Goal: Transaction & Acquisition: Purchase product/service

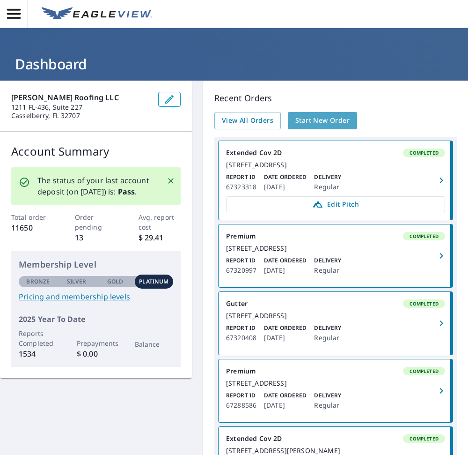
click at [312, 125] on span "Start New Order" at bounding box center [323, 121] width 54 height 12
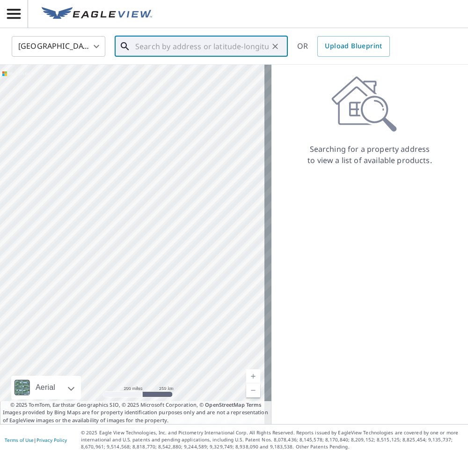
click at [202, 49] on input "text" at bounding box center [201, 46] width 133 height 26
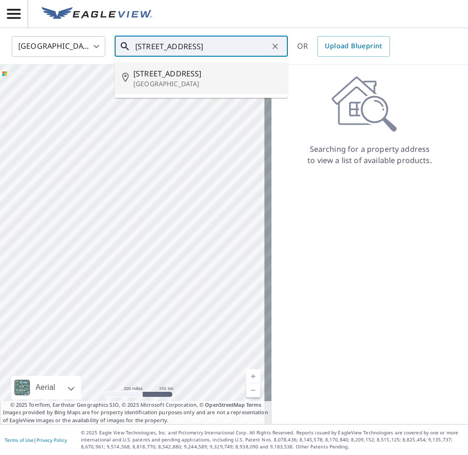
click at [192, 78] on span "[STREET_ADDRESS]" at bounding box center [206, 73] width 147 height 11
type input "[STREET_ADDRESS]"
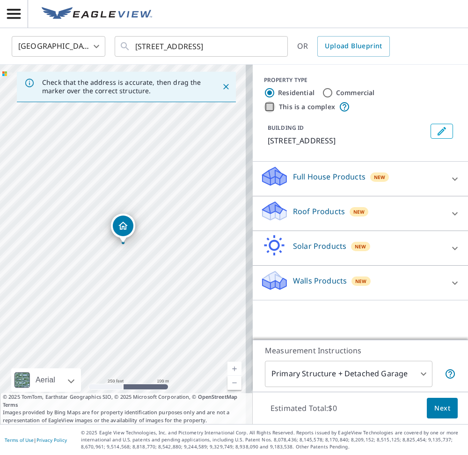
click at [264, 106] on input "This is a complex" at bounding box center [269, 106] width 11 height 11
checkbox input "true"
radio input "false"
radio input "true"
type input "4"
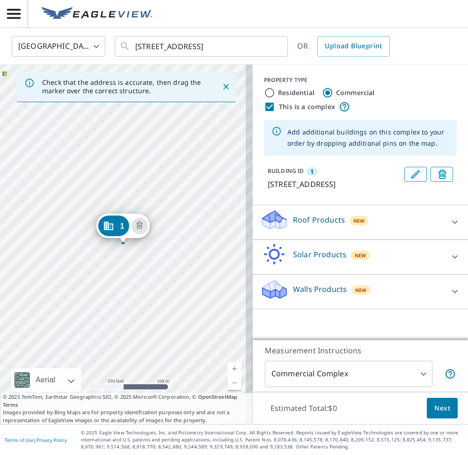
click at [120, 245] on div "1 [STREET_ADDRESS]" at bounding box center [126, 244] width 253 height 359
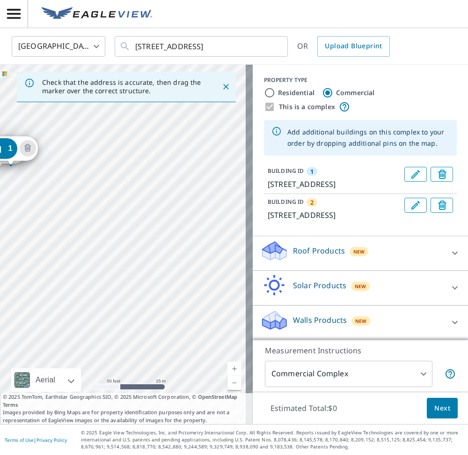
drag, startPoint x: 110, startPoint y: 241, endPoint x: 200, endPoint y: 246, distance: 90.1
click at [377, 256] on div "Check that the address is accurate, then drag the marker over the correct struc…" at bounding box center [234, 244] width 468 height 359
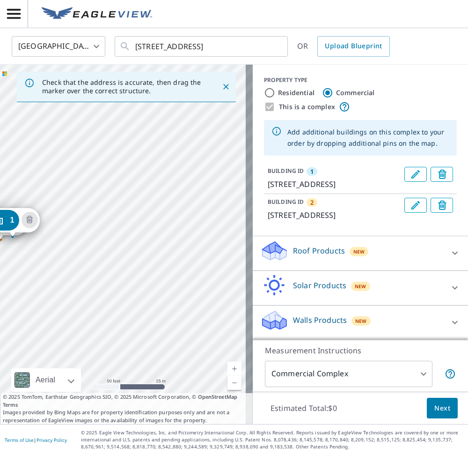
click at [444, 333] on div at bounding box center [455, 322] width 22 height 22
click at [228, 383] on link "Current Level 19, Zoom Out" at bounding box center [235, 383] width 14 height 14
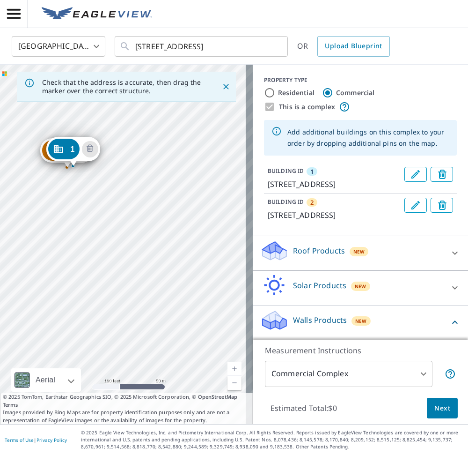
click at [443, 271] on div "Roof Products New Premium $73.75 Gutter $23.25 Bid Perfect™ $49" at bounding box center [360, 253] width 215 height 35
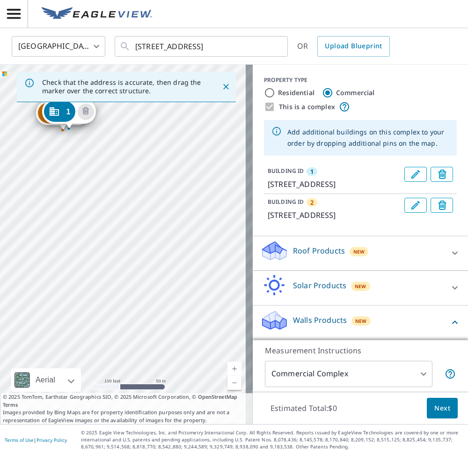
click at [452, 399] on div "Estimated Total: $0 Next" at bounding box center [360, 408] width 215 height 33
click at [222, 83] on icon "Close" at bounding box center [226, 86] width 9 height 9
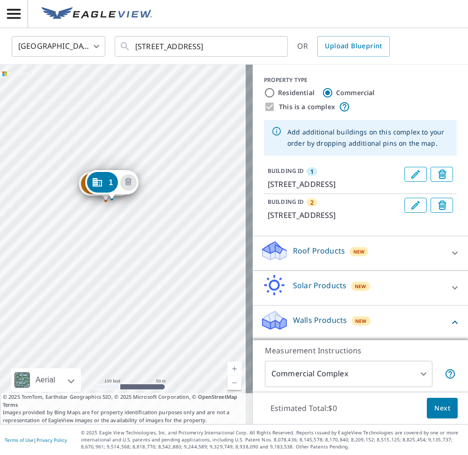
click at [223, 190] on div "2 [STREET_ADDRESS] 1 [STREET_ADDRESS]" at bounding box center [126, 244] width 253 height 359
click at [111, 204] on div "2 [STREET_ADDRESS] 1 [STREET_ADDRESS]" at bounding box center [126, 244] width 253 height 359
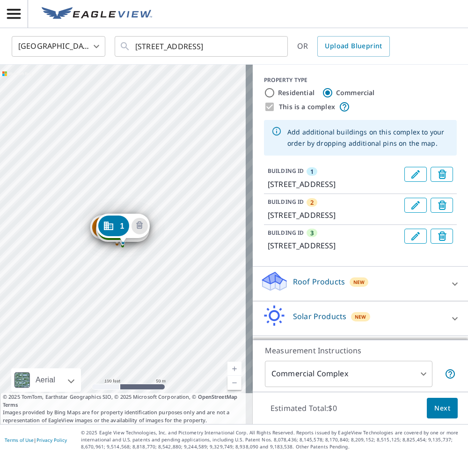
click at [438, 243] on icon "Delete building 3" at bounding box center [443, 236] width 11 height 11
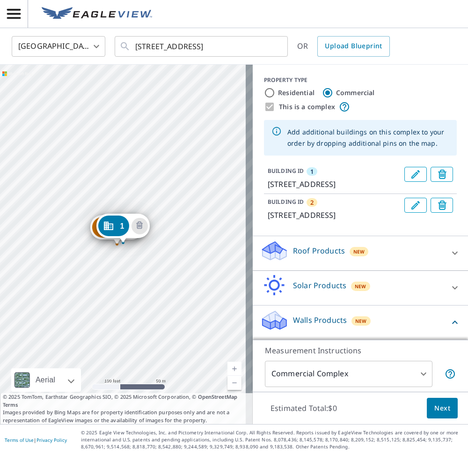
click at [431, 210] on button "Delete building 2" at bounding box center [442, 205] width 22 height 15
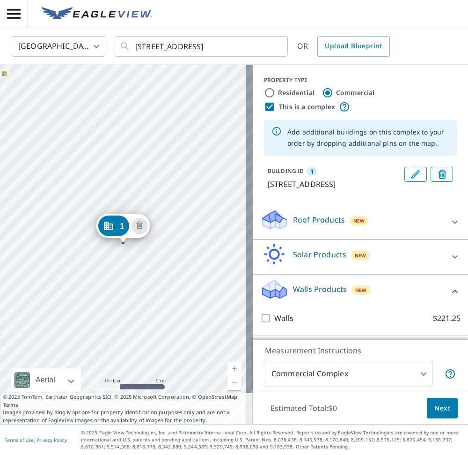
click at [229, 370] on link "Current Level 18, Zoom In" at bounding box center [235, 369] width 14 height 14
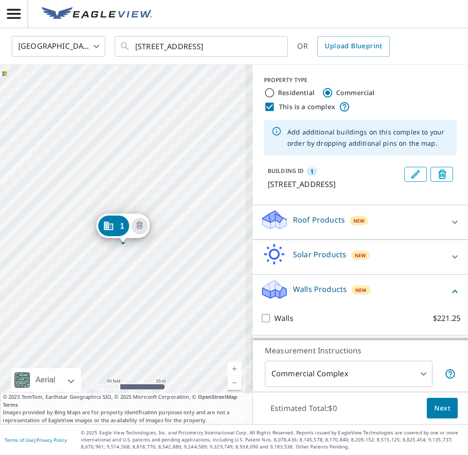
click at [229, 370] on link "Current Level 19, Zoom In" at bounding box center [235, 369] width 14 height 14
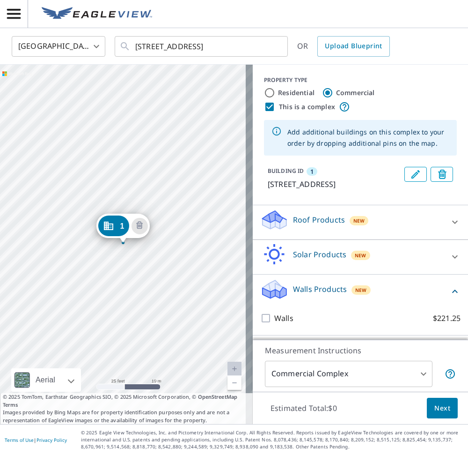
click at [126, 275] on div "1 [STREET_ADDRESS]" at bounding box center [126, 244] width 253 height 359
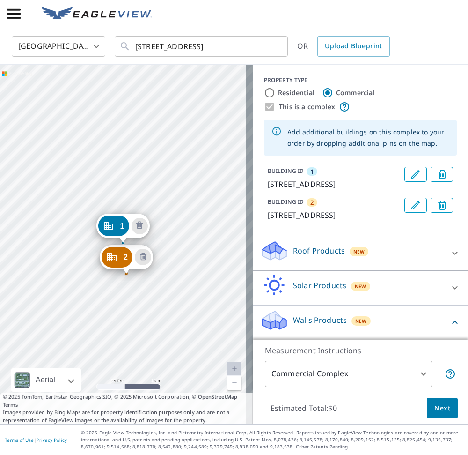
click at [74, 268] on div "2 [STREET_ADDRESS] 1 [STREET_ADDRESS]" at bounding box center [126, 244] width 253 height 359
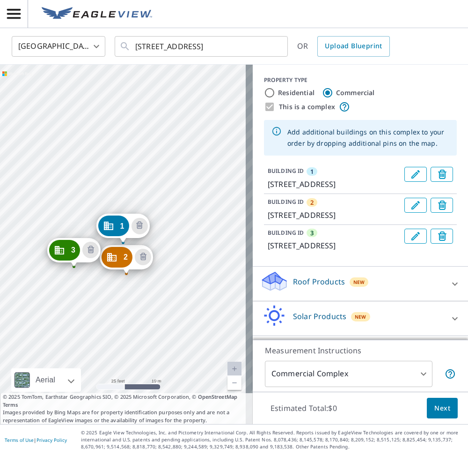
click at [70, 213] on div "2 [STREET_ADDRESS] 3 [STREET_ADDRESS] 1 [STREET_ADDRESS]" at bounding box center [126, 244] width 253 height 359
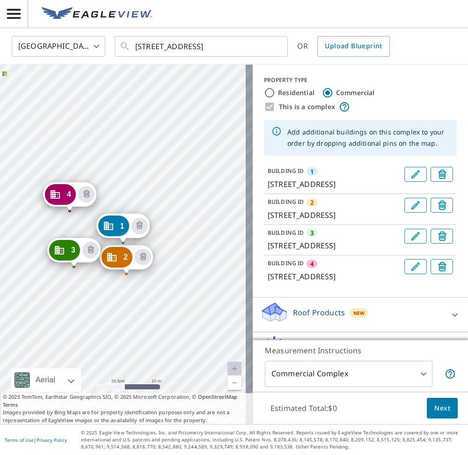
click at [118, 200] on div "2 [STREET_ADDRESS] 3 [STREET_ADDRESS] 4 [STREET_ADDRESS] 1 [STREET_ADDRESS]" at bounding box center [126, 244] width 253 height 359
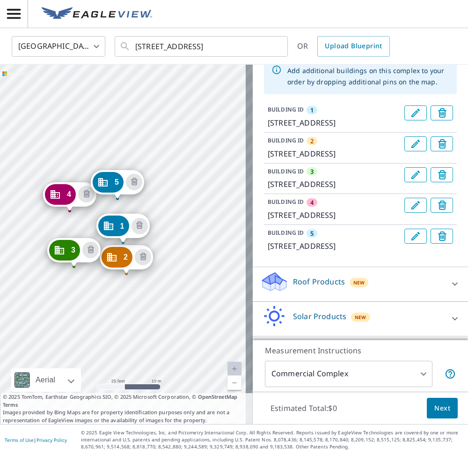
scroll to position [47, 0]
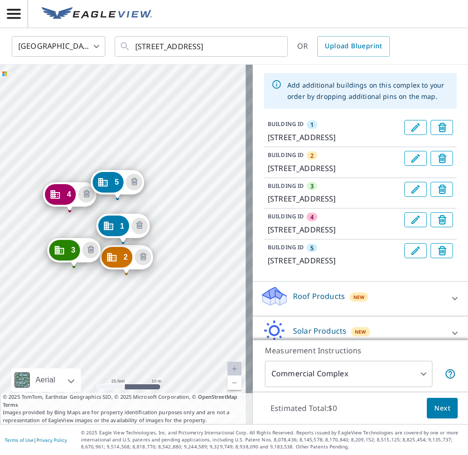
click at [436, 166] on button "Delete building 2" at bounding box center [442, 158] width 22 height 15
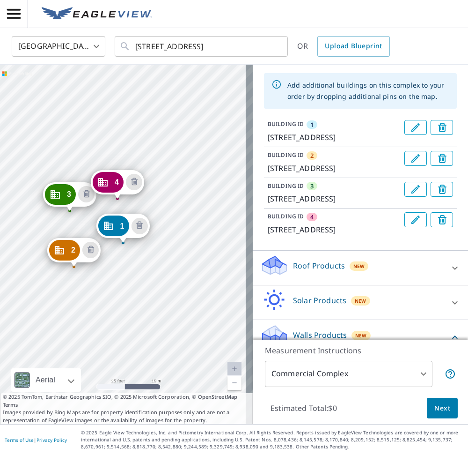
scroll to position [133, 0]
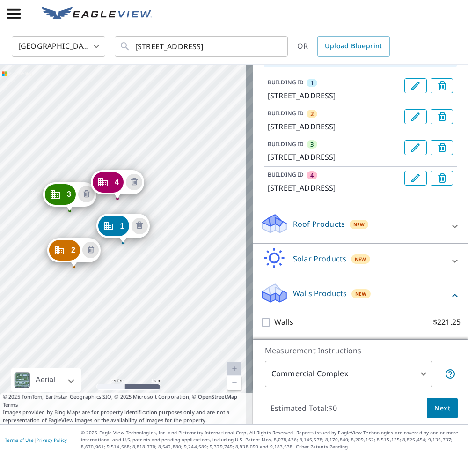
click at [363, 227] on div "Roof Products New" at bounding box center [352, 226] width 184 height 27
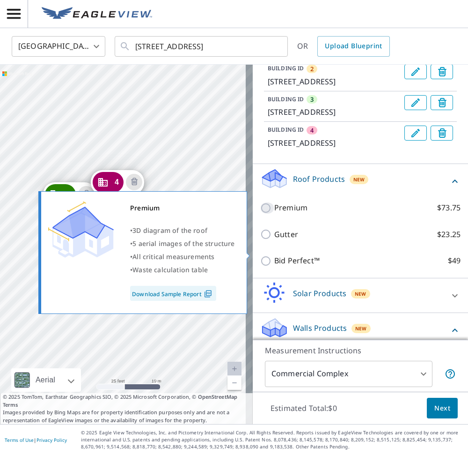
click at [260, 214] on input "Premium $73.75" at bounding box center [267, 207] width 14 height 11
checkbox input "true"
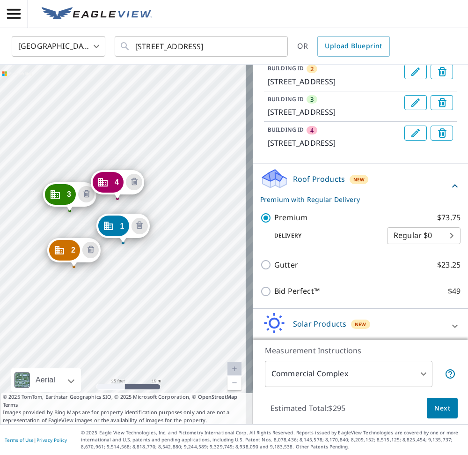
click at [104, 314] on div "2 [STREET_ADDRESS] 3 [STREET_ADDRESS] 4 [STREET_ADDRESS] 1 [STREET_ADDRESS]" at bounding box center [126, 244] width 253 height 359
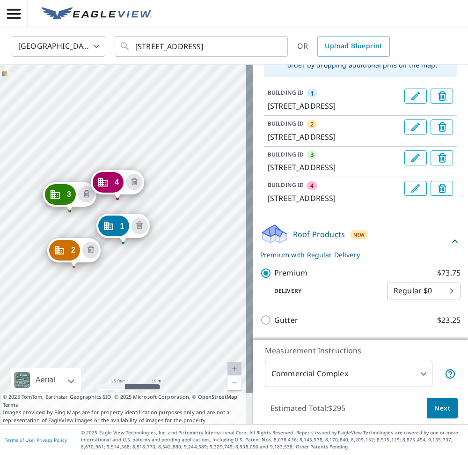
scroll to position [94, 0]
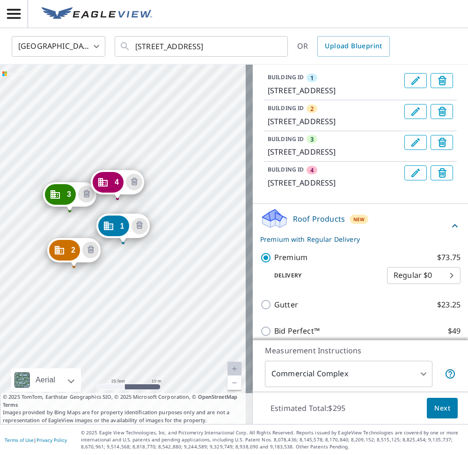
click at [103, 311] on div "2 [STREET_ADDRESS] 3 [STREET_ADDRESS] 4 [STREET_ADDRESS] 1 [STREET_ADDRESS]" at bounding box center [126, 244] width 253 height 359
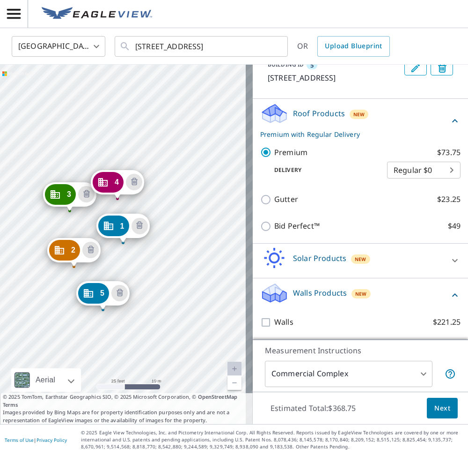
scroll to position [286, 0]
click at [442, 399] on button "Next" at bounding box center [442, 408] width 31 height 21
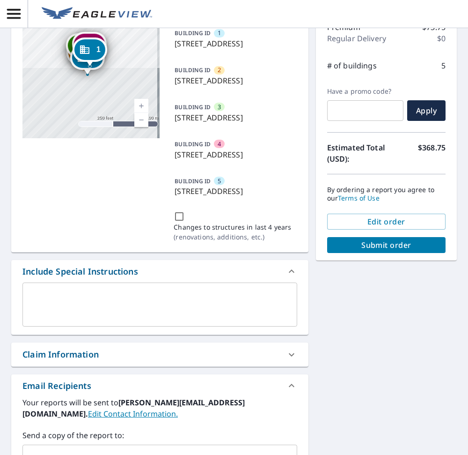
scroll to position [234, 0]
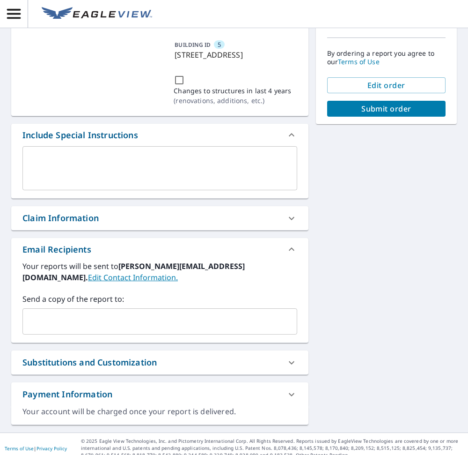
click at [126, 182] on textarea at bounding box center [160, 168] width 262 height 27
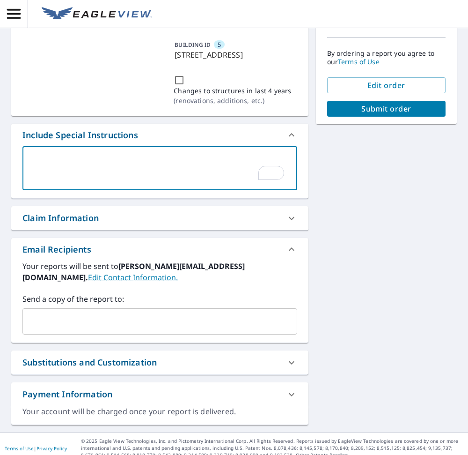
click at [53, 182] on textarea "To enrich screen reader interactions, please activate Accessibility in Grammarl…" at bounding box center [160, 168] width 262 height 27
paste textarea "1800, 1802, 1804, and 1806."
type textarea "1800, 1802, 1804, and 1806."
type textarea "x"
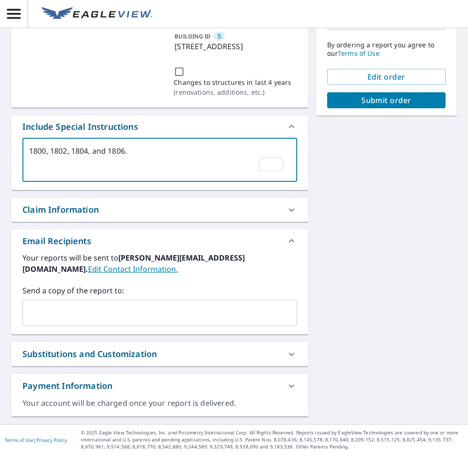
scroll to position [252, 0]
type textarea "1800, 1802, 1804, and 1806."
type textarea "x"
click at [107, 322] on input "text" at bounding box center [153, 313] width 252 height 18
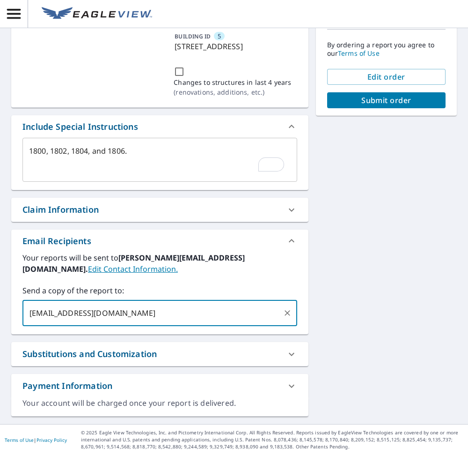
type input "[EMAIL_ADDRESS][DOMAIN_NAME]"
type textarea "x"
click at [349, 95] on span "Submit order" at bounding box center [387, 100] width 104 height 10
type textarea "x"
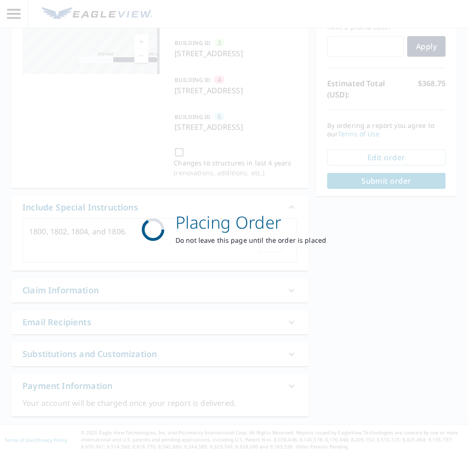
scroll to position [218, 0]
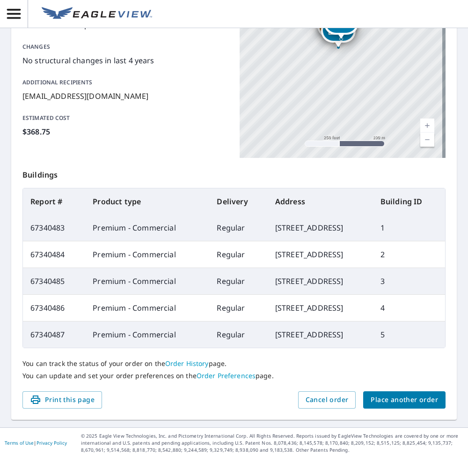
scroll to position [204, 0]
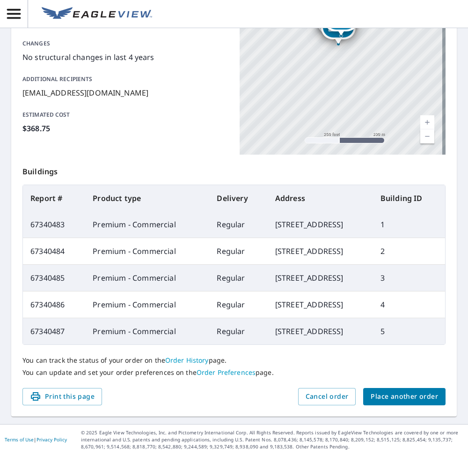
click at [428, 397] on span "Place another order" at bounding box center [404, 397] width 67 height 12
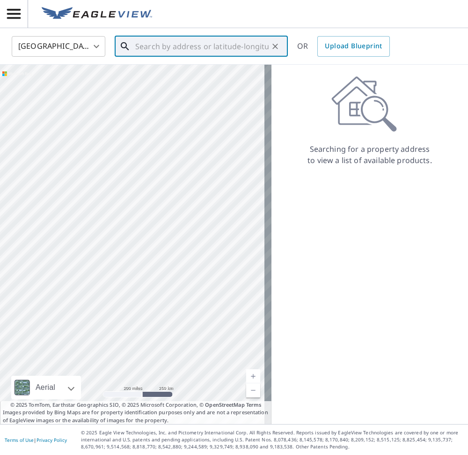
click at [174, 50] on input "text" at bounding box center [201, 46] width 133 height 26
paste input "[STREET_ADDRESS],"
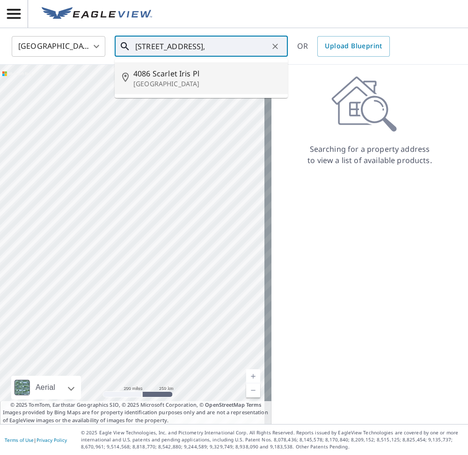
click at [187, 76] on span "4086 Scarlet Iris Pl" at bounding box center [206, 73] width 147 height 11
type input "[STREET_ADDRESS]"
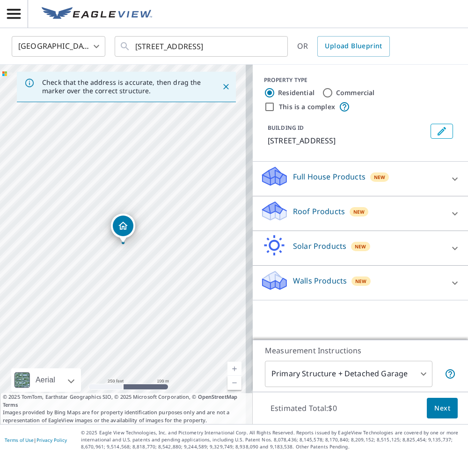
click at [229, 369] on link "Current Level 17, Zoom In" at bounding box center [235, 369] width 14 height 14
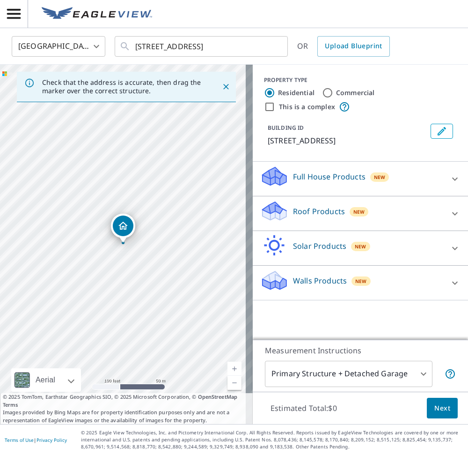
click at [229, 369] on link "Current Level 18, Zoom In" at bounding box center [235, 369] width 14 height 14
click at [229, 369] on link "Current Level 19, Zoom In" at bounding box center [235, 369] width 14 height 14
click at [126, 183] on div "[STREET_ADDRESS]" at bounding box center [126, 244] width 253 height 359
drag, startPoint x: 193, startPoint y: 237, endPoint x: 200, endPoint y: 217, distance: 20.9
click at [200, 217] on div "[STREET_ADDRESS]" at bounding box center [126, 244] width 253 height 359
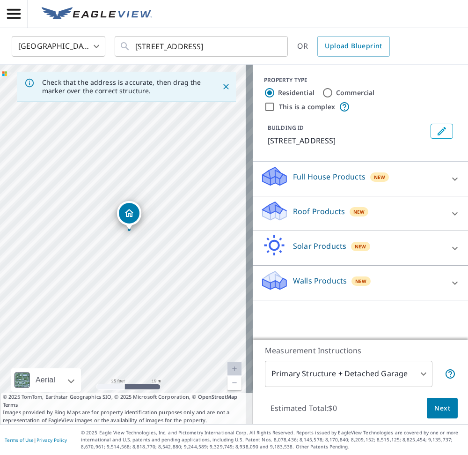
drag, startPoint x: 128, startPoint y: 217, endPoint x: 127, endPoint y: 223, distance: 6.6
click at [366, 218] on div "Roof Products New" at bounding box center [352, 213] width 184 height 27
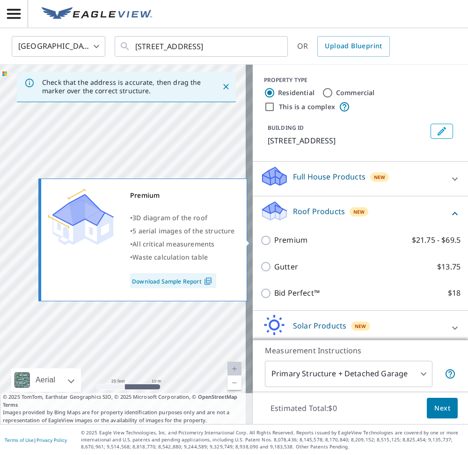
click at [320, 237] on label "Premium $21.75 - $69.5" at bounding box center [367, 240] width 186 height 12
click at [274, 237] on input "Premium $21.75 - $69.5" at bounding box center [267, 240] width 14 height 11
checkbox input "true"
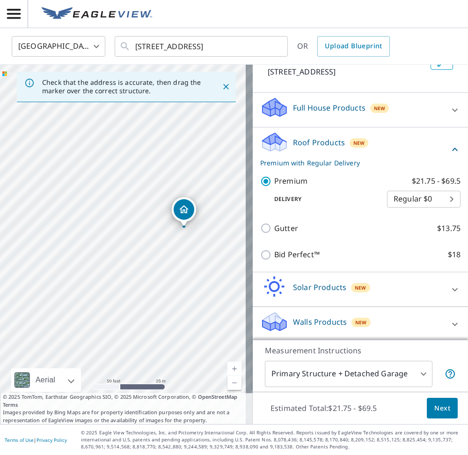
scroll to position [71, 0]
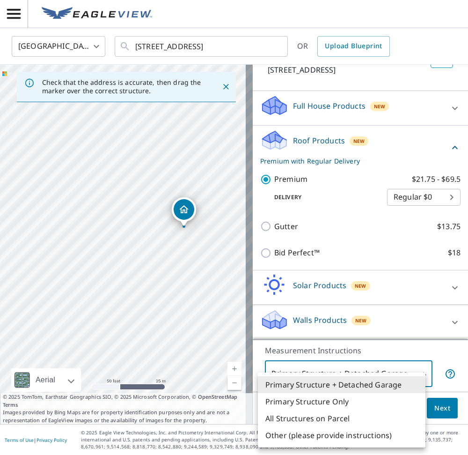
click at [404, 370] on body "JJ JJ [GEOGRAPHIC_DATA] US ​ [STREET_ADDRESS] ​ OR Upload Blueprint Check that …" at bounding box center [234, 227] width 468 height 455
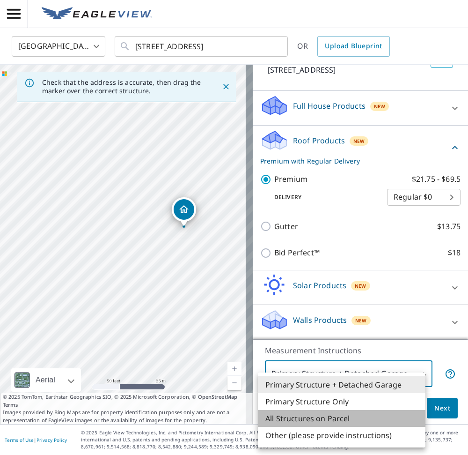
click at [392, 422] on li "All Structures on Parcel" at bounding box center [342, 418] width 168 height 17
type input "3"
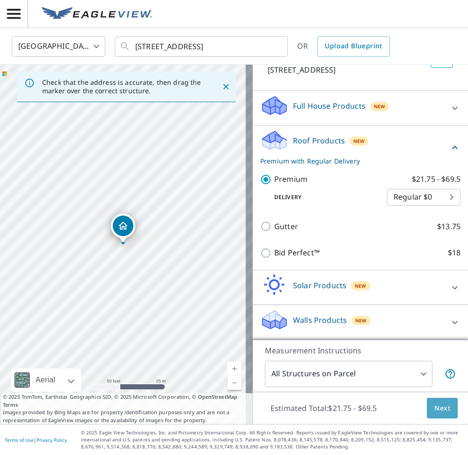
click at [435, 405] on span "Next" at bounding box center [443, 408] width 16 height 12
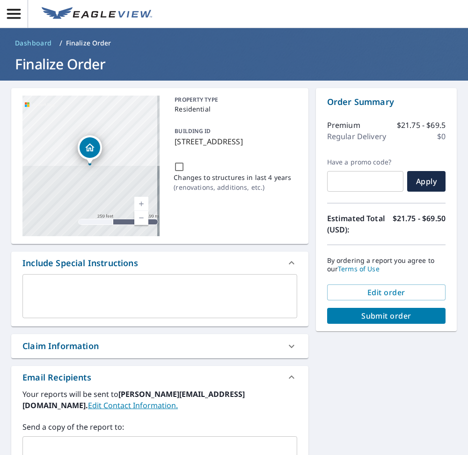
scroll to position [47, 0]
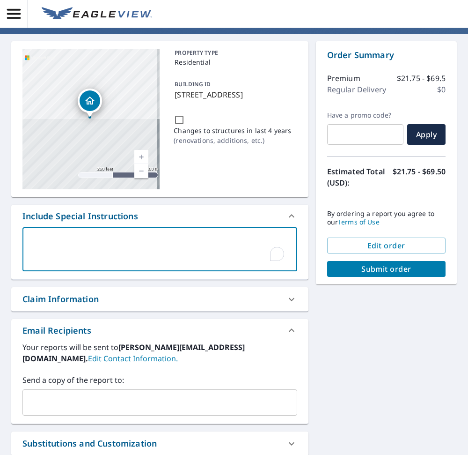
click at [126, 245] on textarea "To enrich screen reader interactions, please activate Accessibility in Grammarl…" at bounding box center [160, 249] width 262 height 27
type textarea "A"
type textarea "x"
type textarea "Al"
type textarea "x"
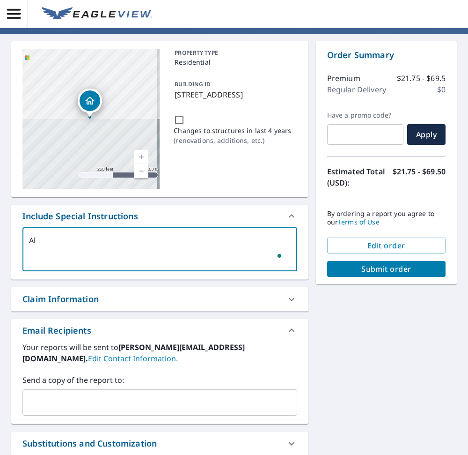
type textarea "All"
type textarea "x"
type textarea "All"
type textarea "x"
type textarea "All s"
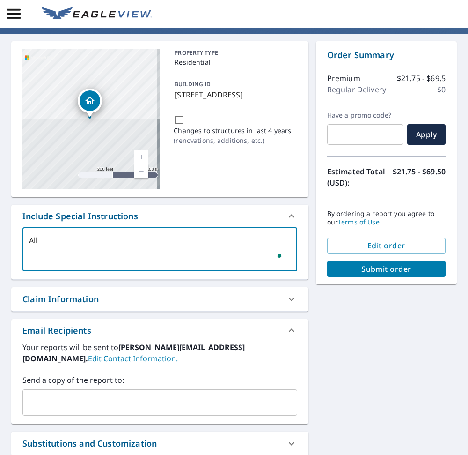
type textarea "x"
type textarea "All sc"
type textarea "x"
type textarea "All s"
type textarea "x"
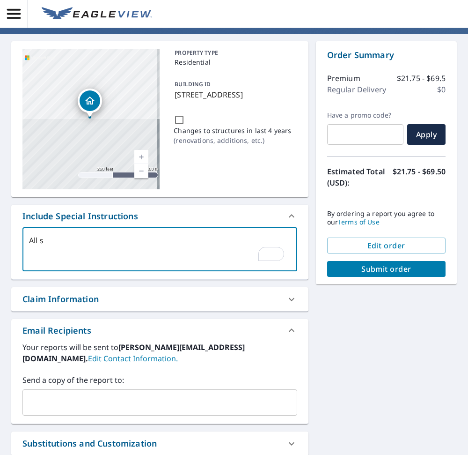
type textarea "All st"
type textarea "x"
type textarea "All str"
type textarea "x"
type textarea "All stru"
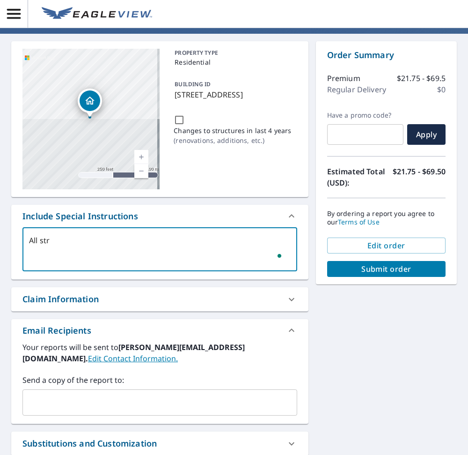
type textarea "x"
type textarea "All struc"
type textarea "x"
type textarea "All struct"
type textarea "x"
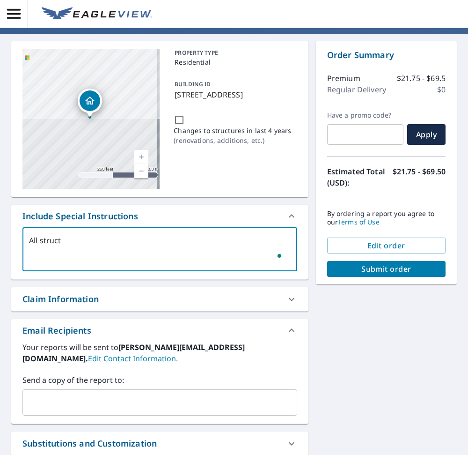
type textarea "All structu"
type textarea "x"
type textarea "All structur"
type textarea "x"
type textarea "All structure"
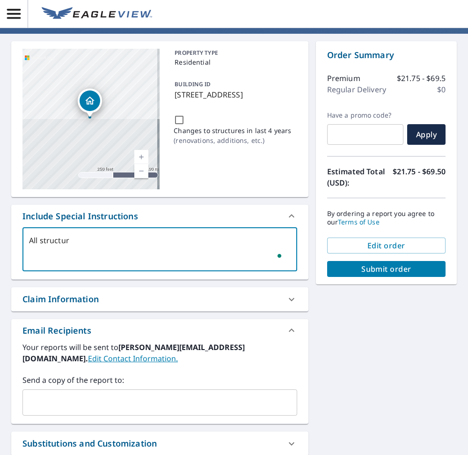
type textarea "x"
type textarea "All structures"
type textarea "x"
type textarea "All structures"
type textarea "x"
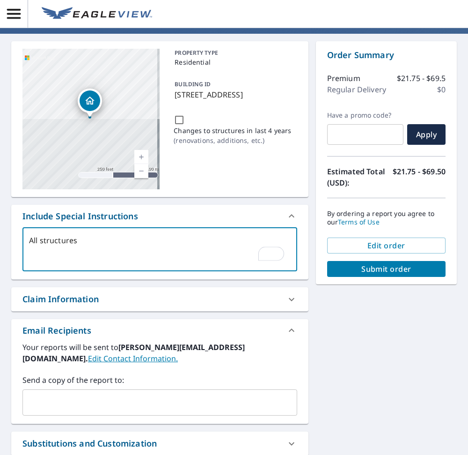
type textarea "All structures p"
type textarea "x"
type textarea "All structures pl"
type textarea "x"
type textarea "All structures ple"
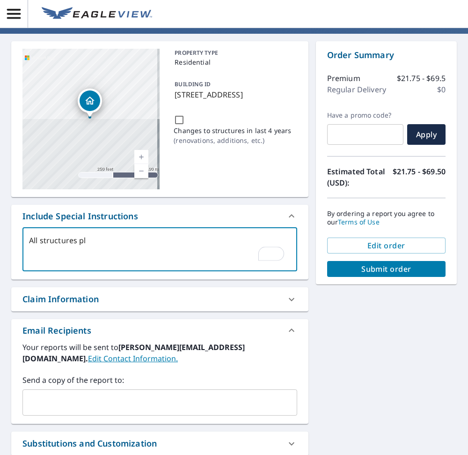
type textarea "x"
type textarea "All structures plea"
type textarea "x"
type textarea "All structures pleas"
type textarea "x"
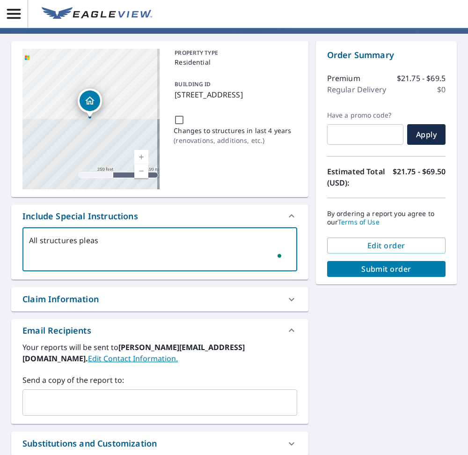
type textarea "All structures please"
type textarea "x"
type textarea "All structures please"
type textarea "x"
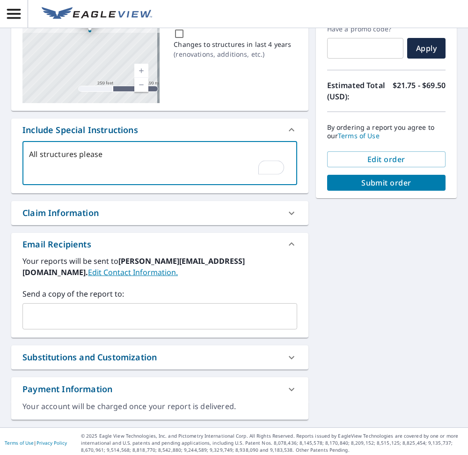
scroll to position [136, 0]
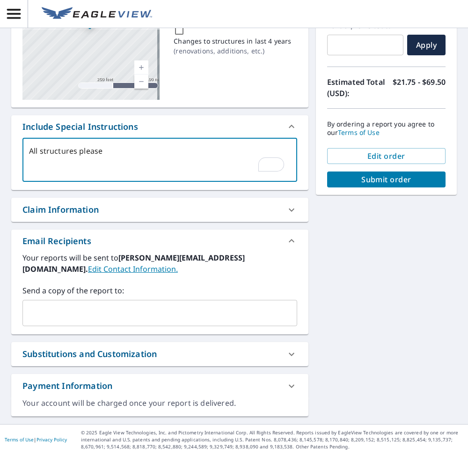
type textarea "All structures please"
type textarea "x"
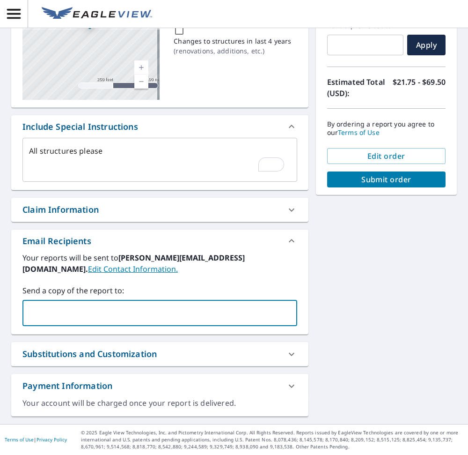
click at [195, 315] on input "text" at bounding box center [153, 313] width 252 height 18
click at [146, 302] on div "​" at bounding box center [159, 313] width 275 height 26
paste input "[EMAIL_ADDRESS][DOMAIN_NAME]"
type input "[EMAIL_ADDRESS][DOMAIN_NAME]"
type textarea "x"
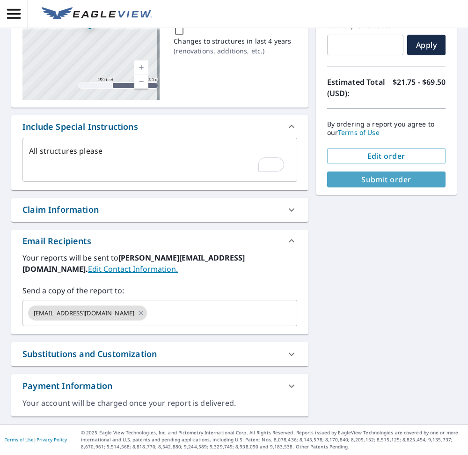
click at [418, 178] on span "Submit order" at bounding box center [387, 179] width 104 height 10
type textarea "x"
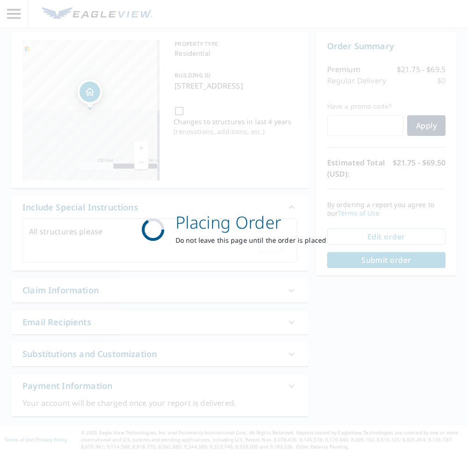
scroll to position [56, 0]
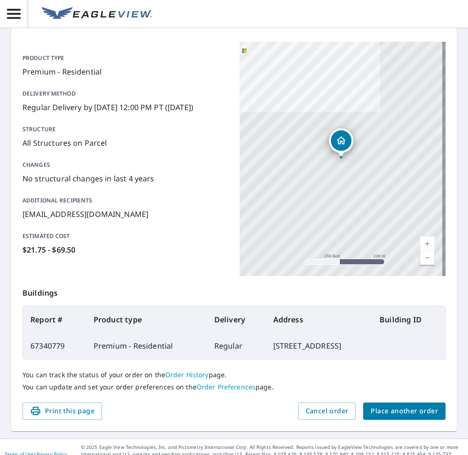
scroll to position [97, 0]
